Goal: Task Accomplishment & Management: Manage account settings

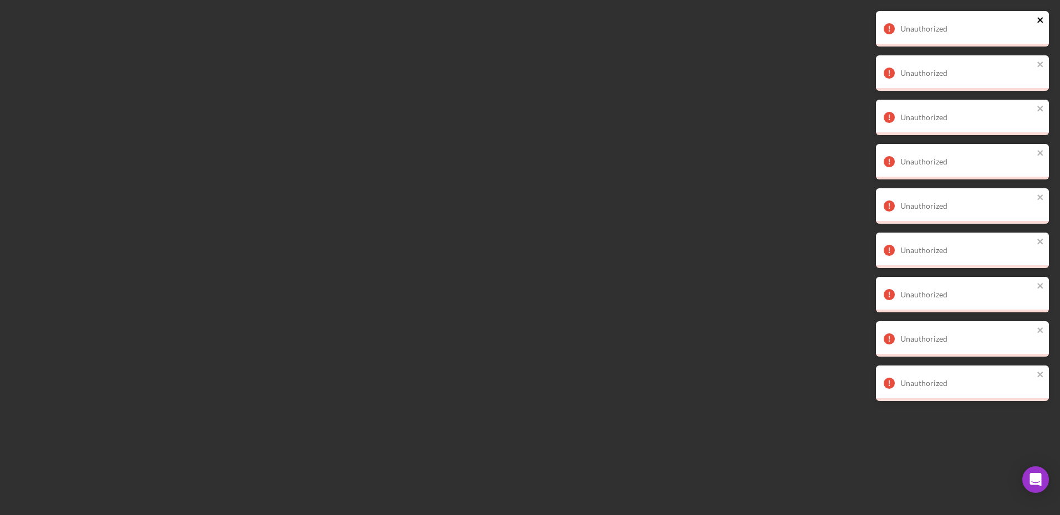
click at [1040, 20] on icon "close" at bounding box center [1040, 20] width 6 height 6
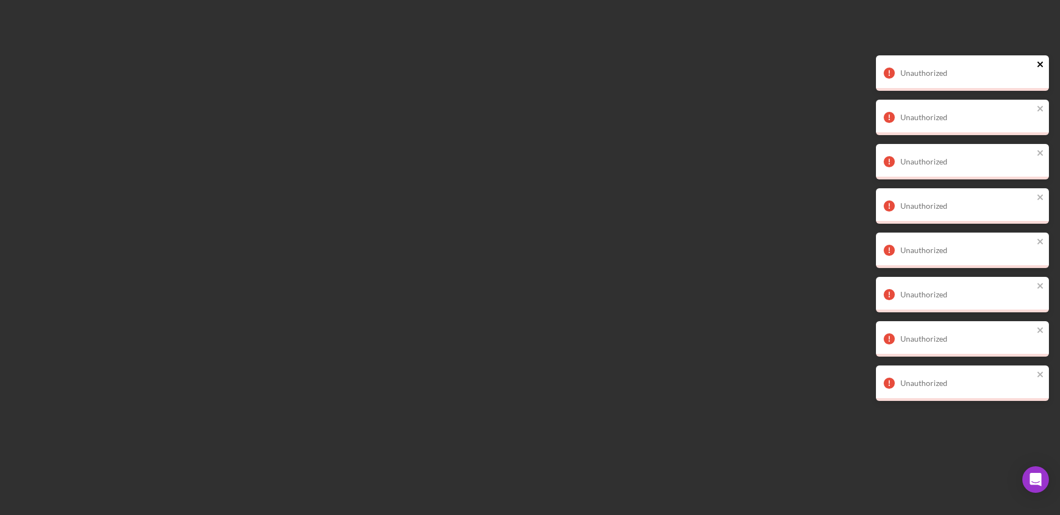
click at [1041, 59] on div "Unauthorized Unauthorized Unauthorized Unauthorized Unauthorized Unauthorized U…" at bounding box center [961, 210] width 177 height 403
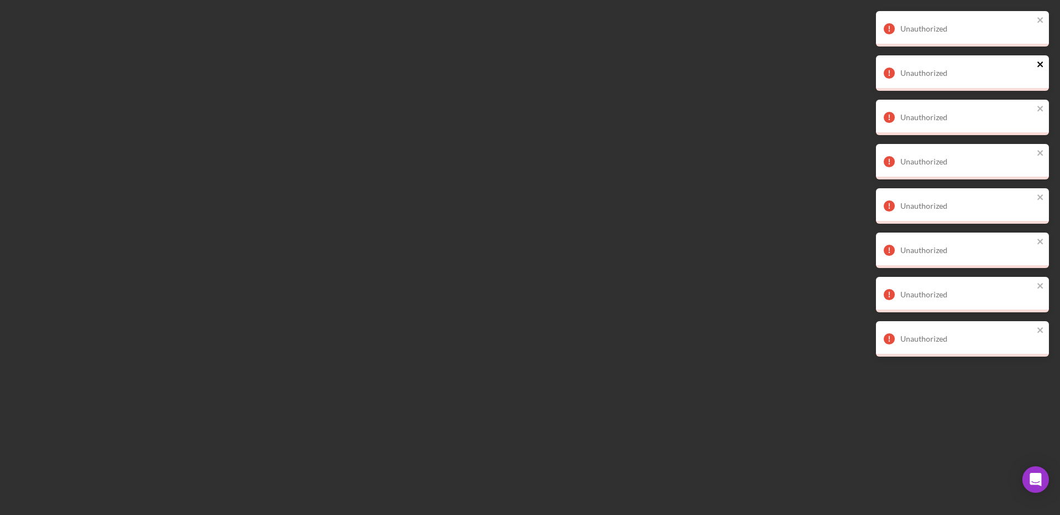
click at [1038, 66] on icon "close" at bounding box center [1040, 65] width 6 height 6
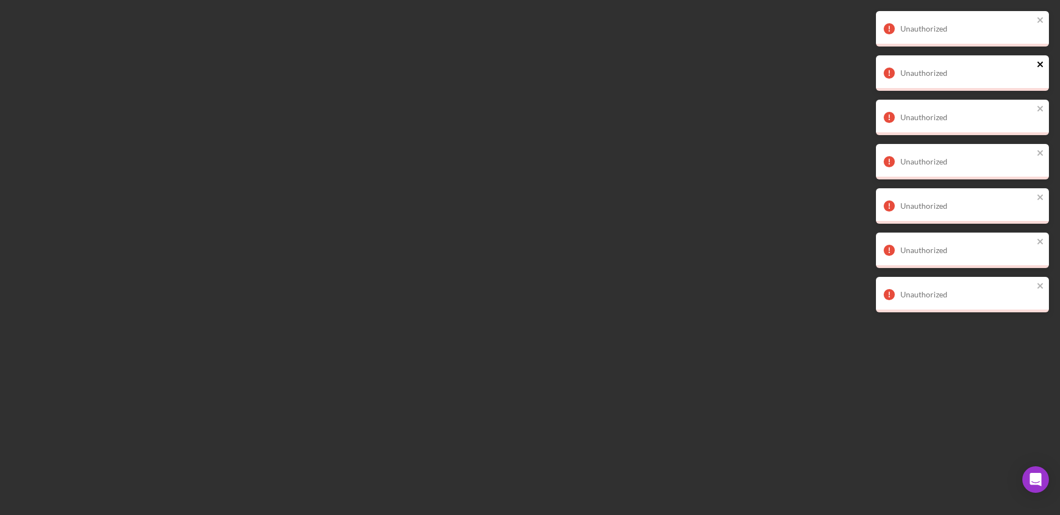
click at [1037, 83] on div "Unauthorized" at bounding box center [962, 72] width 173 height 35
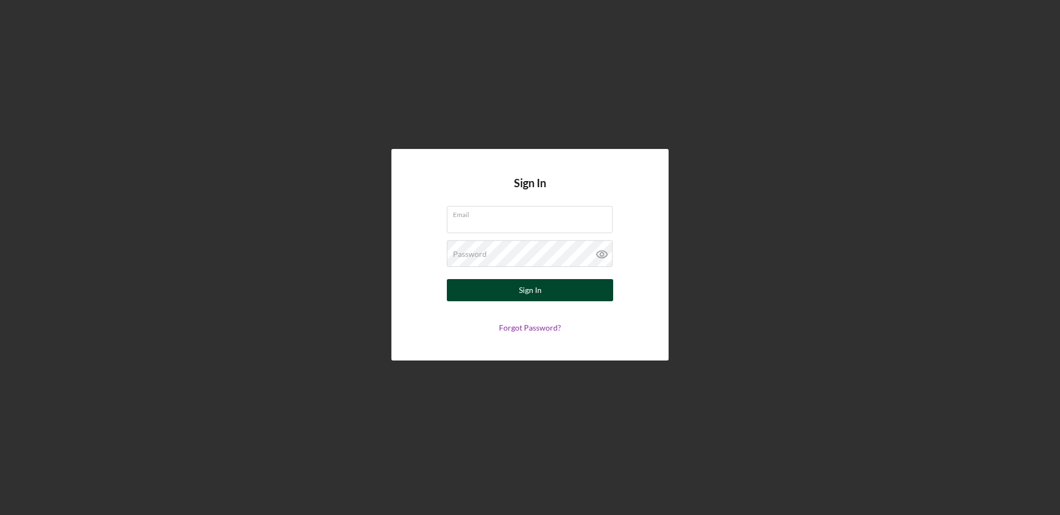
type input "[EMAIL_ADDRESS][DOMAIN_NAME]"
click at [533, 294] on div "Sign In" at bounding box center [530, 290] width 23 height 22
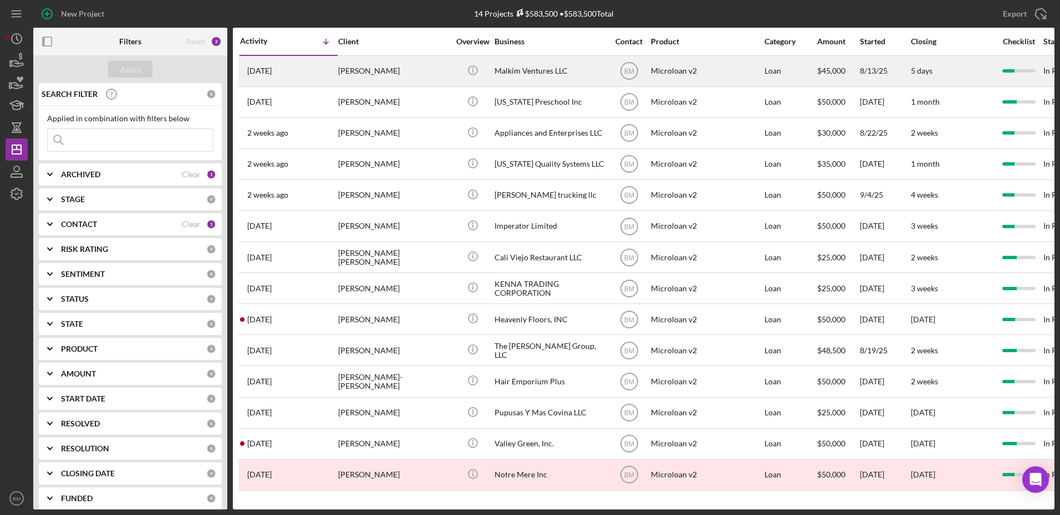
click at [575, 60] on div "Malkim Ventures LLC" at bounding box center [549, 71] width 111 height 29
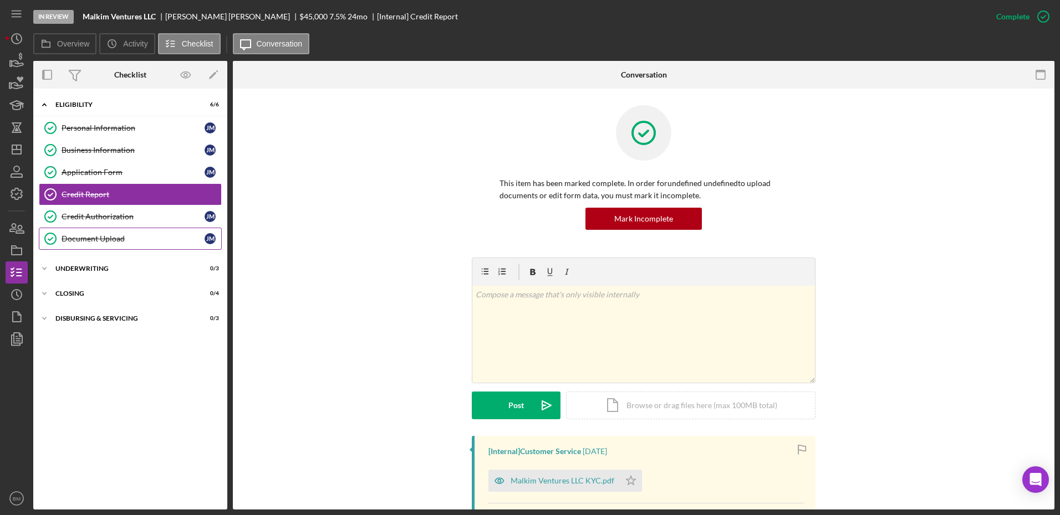
click at [97, 244] on link "Document Upload Document Upload J M" at bounding box center [130, 239] width 183 height 22
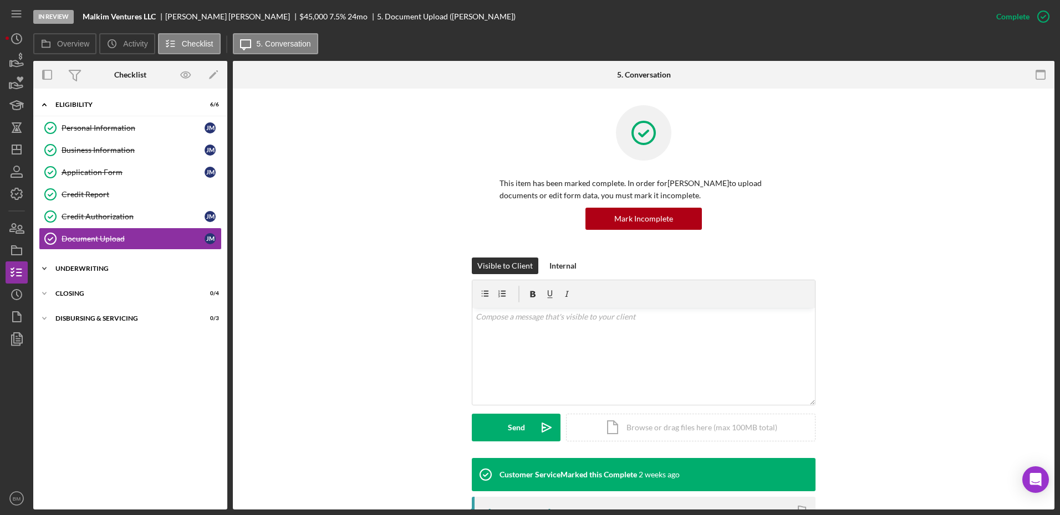
click at [92, 270] on div "Underwriting" at bounding box center [134, 268] width 158 height 7
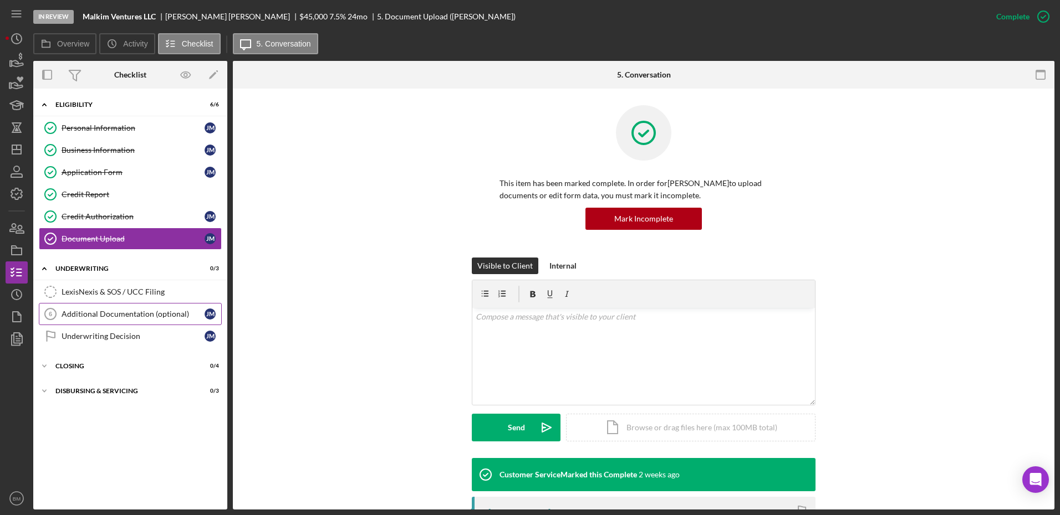
click at [124, 324] on link "Additional Documentation (optional) 6 Additional Documentation (optional) J M" at bounding box center [130, 314] width 183 height 22
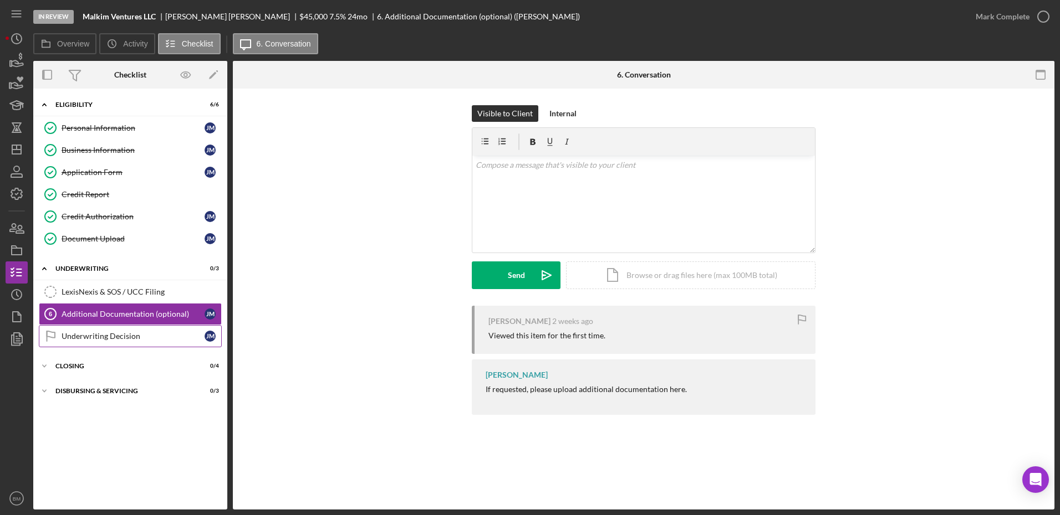
click at [126, 334] on div "Underwriting Decision" at bounding box center [133, 336] width 143 height 9
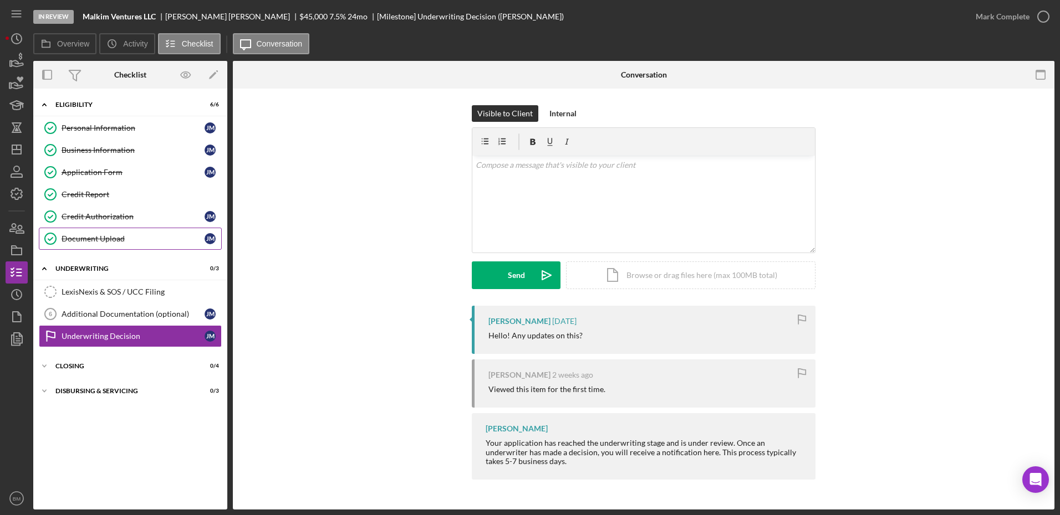
click at [118, 230] on link "Document Upload Document Upload J M" at bounding box center [130, 239] width 183 height 22
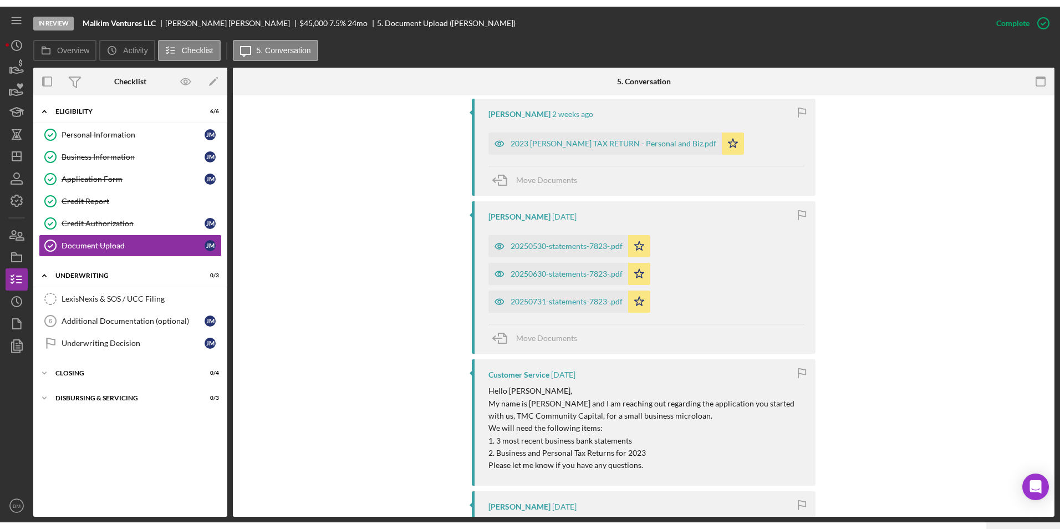
scroll to position [997, 0]
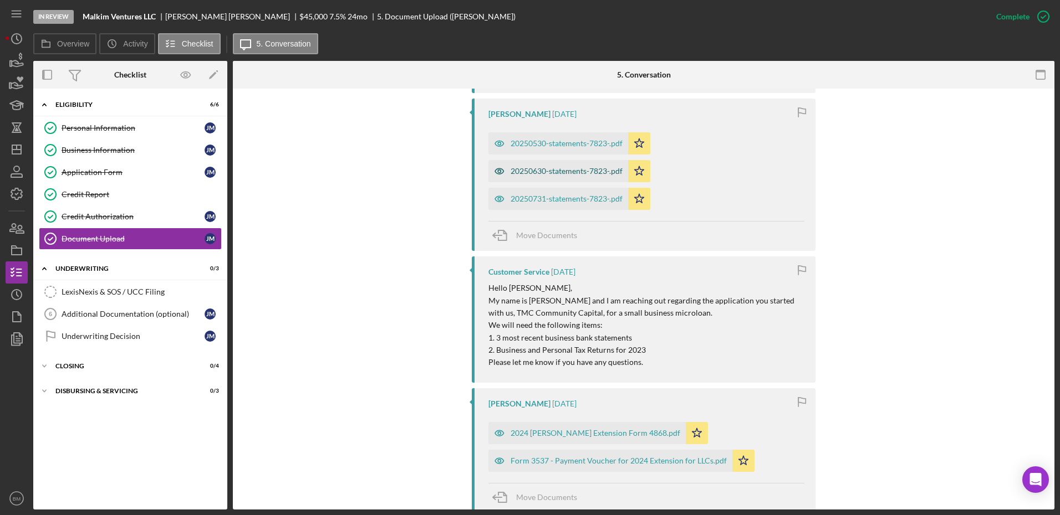
click at [550, 168] on div "20250630-statements-7823-.pdf" at bounding box center [566, 171] width 112 height 9
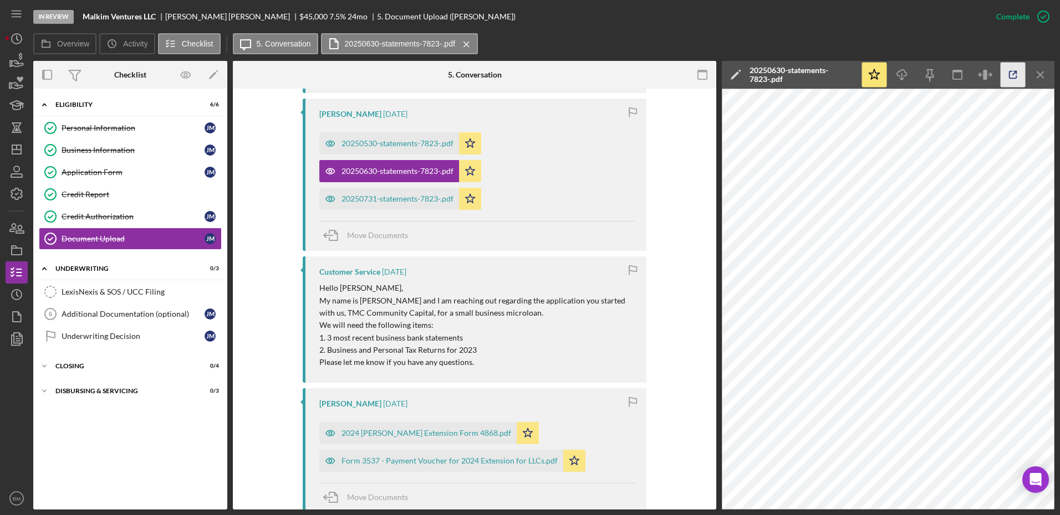
click at [1009, 70] on icon "button" at bounding box center [1012, 75] width 25 height 25
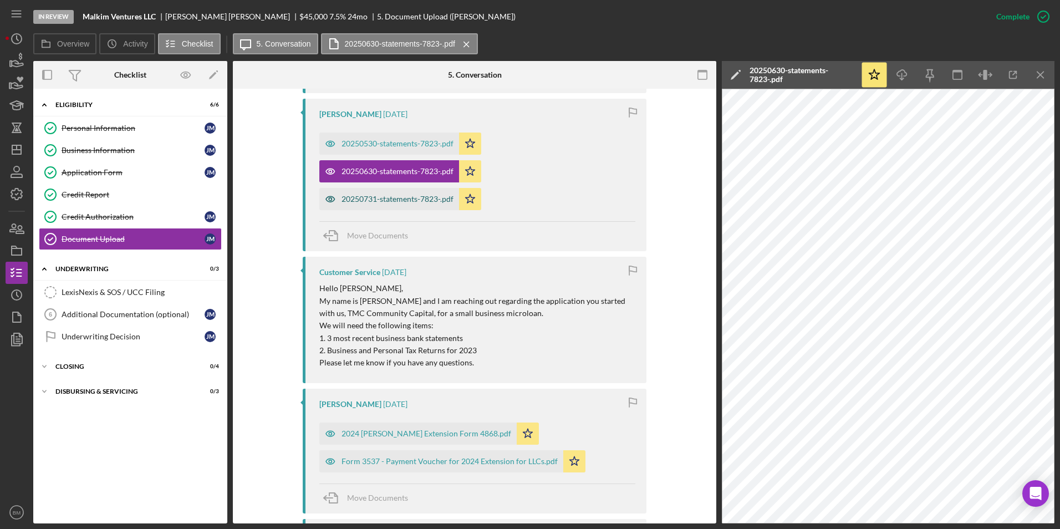
click at [393, 199] on div "20250731-statements-7823-.pdf" at bounding box center [397, 199] width 112 height 9
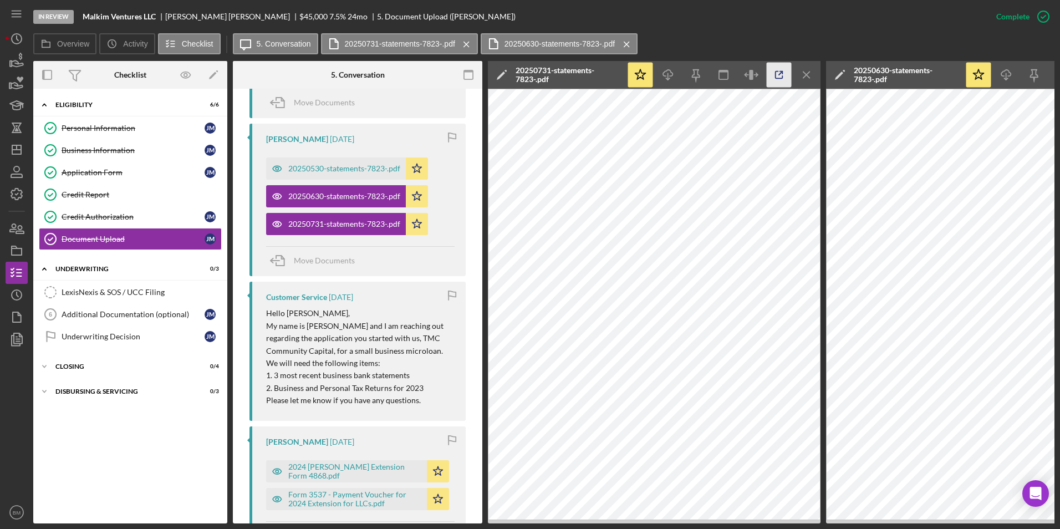
click at [775, 66] on icon "button" at bounding box center [778, 75] width 25 height 25
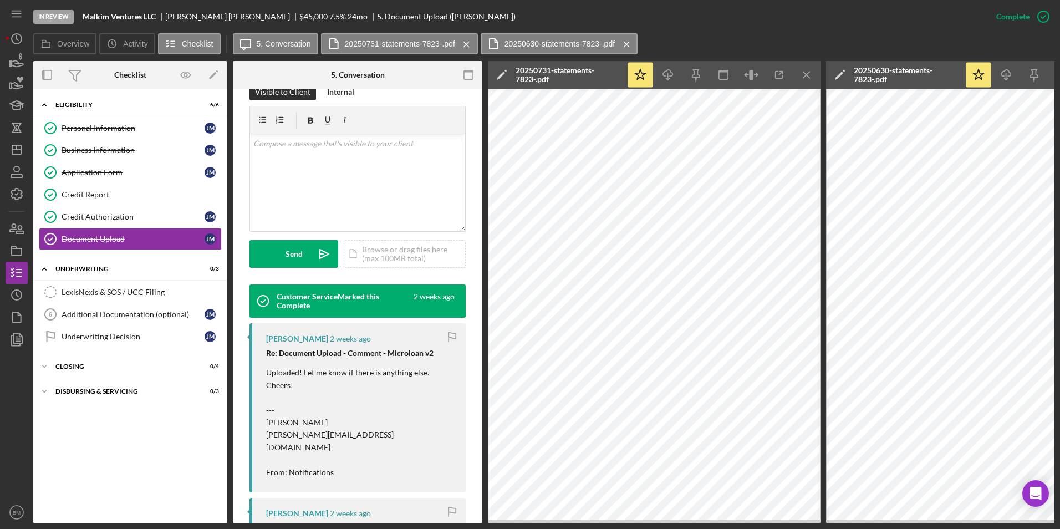
scroll to position [0, 0]
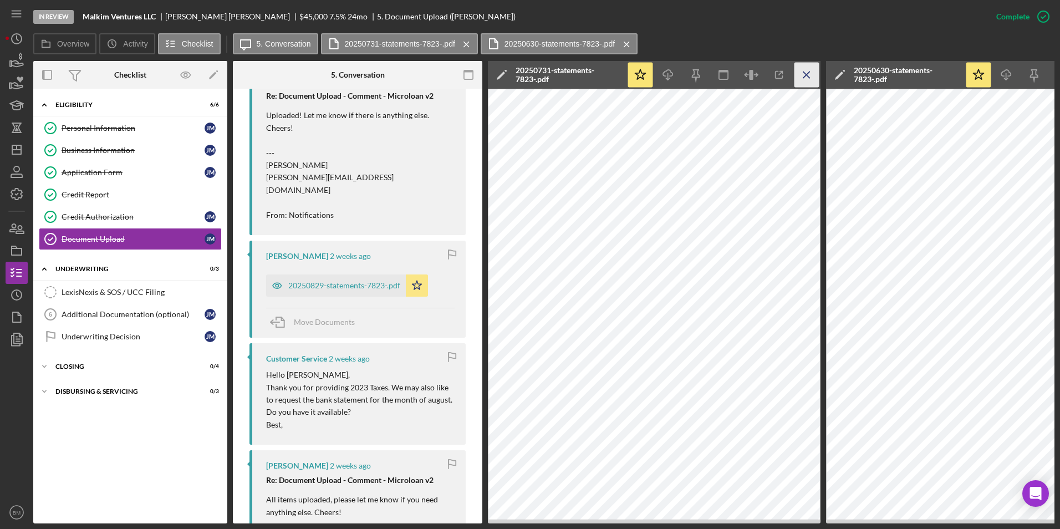
click at [812, 75] on icon "Icon/Menu Close" at bounding box center [806, 75] width 25 height 25
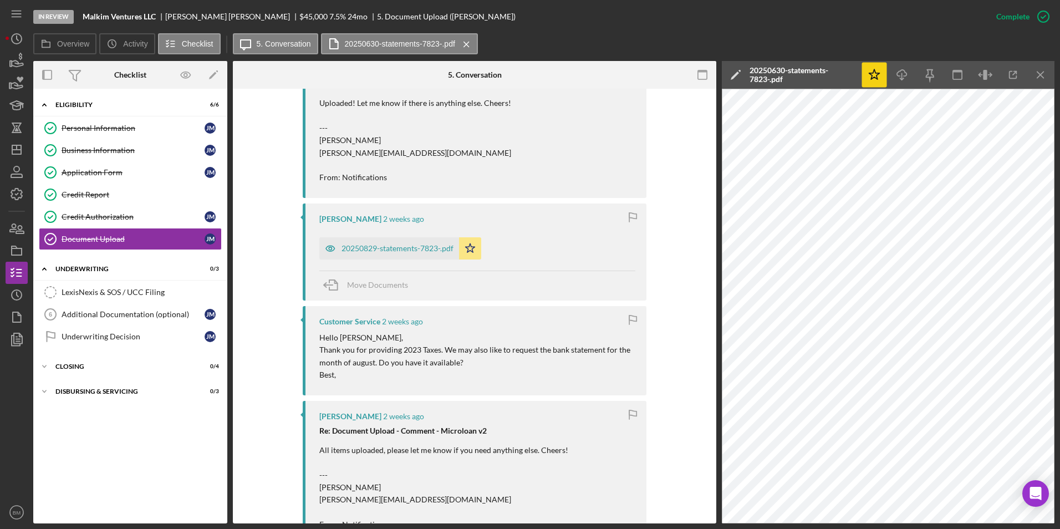
scroll to position [431, 0]
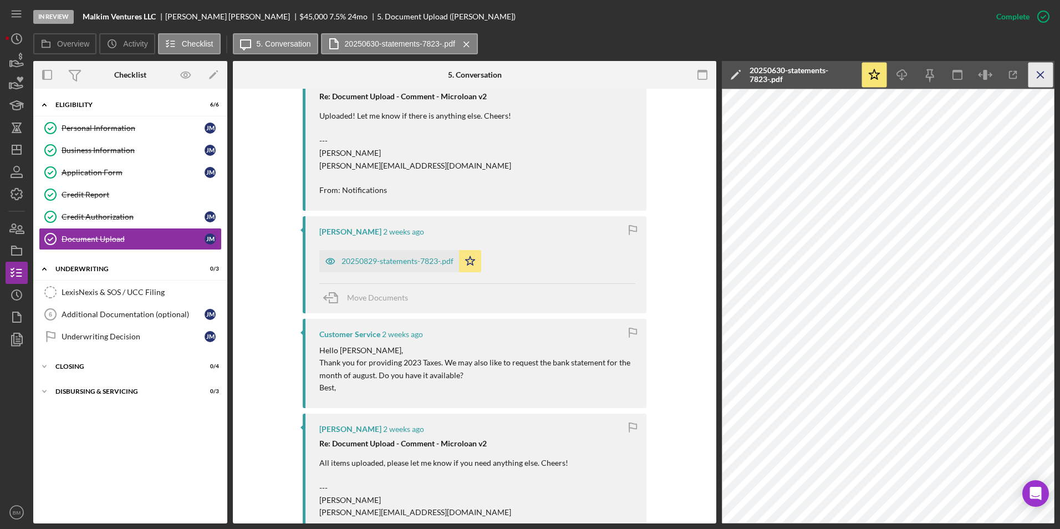
click at [1050, 80] on icon "Icon/Menu Close" at bounding box center [1040, 75] width 25 height 25
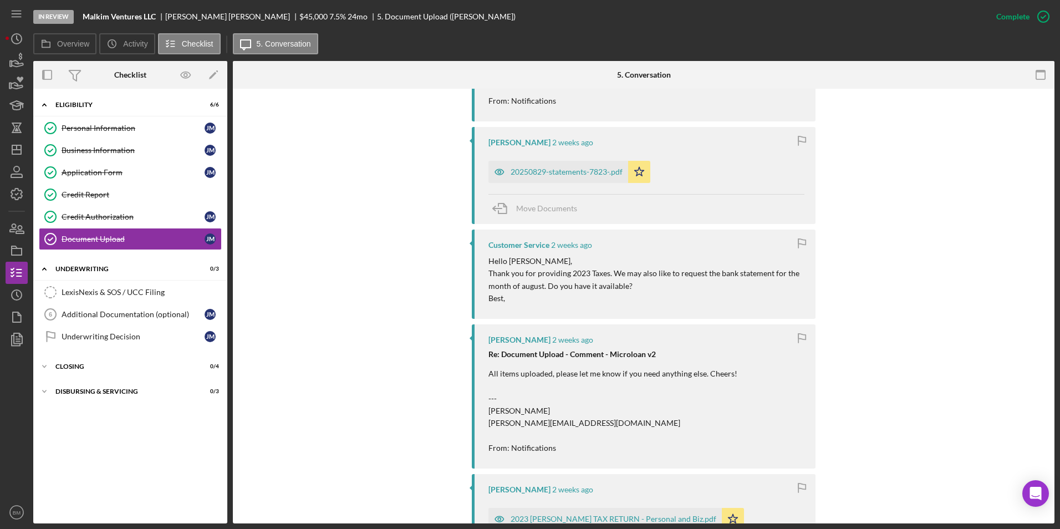
scroll to position [554, 0]
